Goal: Information Seeking & Learning: Learn about a topic

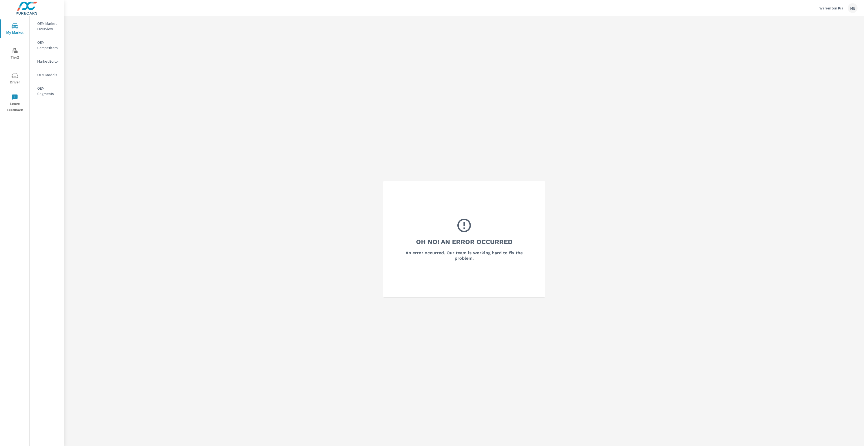
click at [52, 20] on div "OEM Market Overview" at bounding box center [47, 25] width 34 height 13
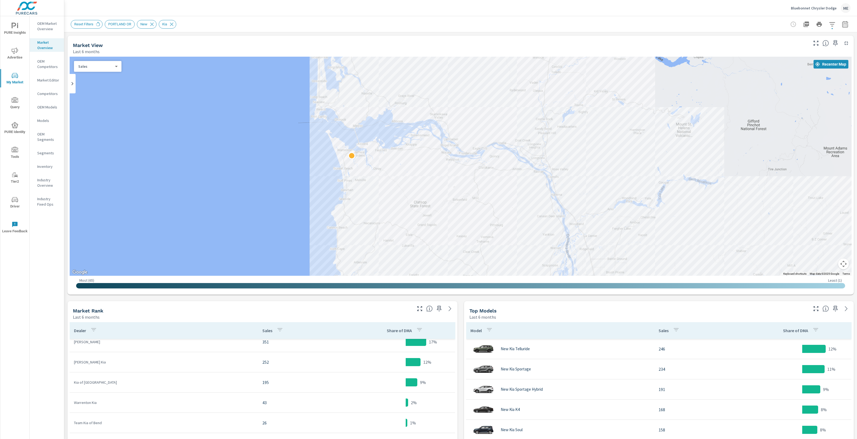
scroll to position [37, 0]
drag, startPoint x: 138, startPoint y: 365, endPoint x: 117, endPoint y: 370, distance: 21.8
click at [138, 365] on td "Warrenton Kia" at bounding box center [164, 370] width 188 height 14
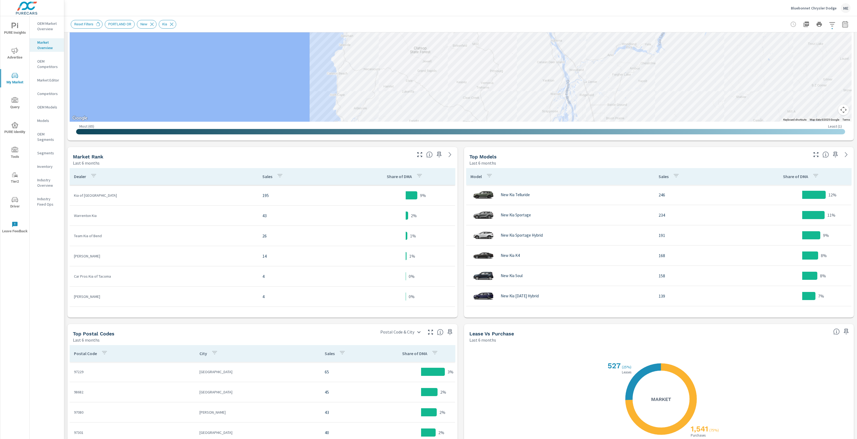
scroll to position [153, 0]
